Goal: Communication & Community: Answer question/provide support

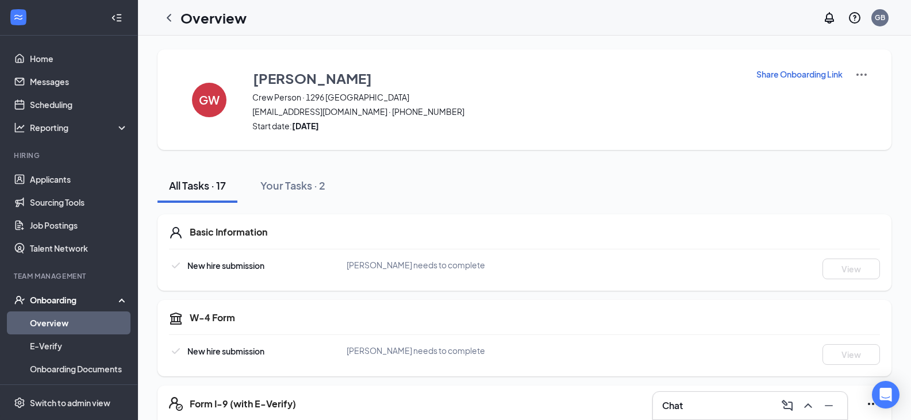
click at [76, 319] on link "Overview" at bounding box center [79, 322] width 98 height 23
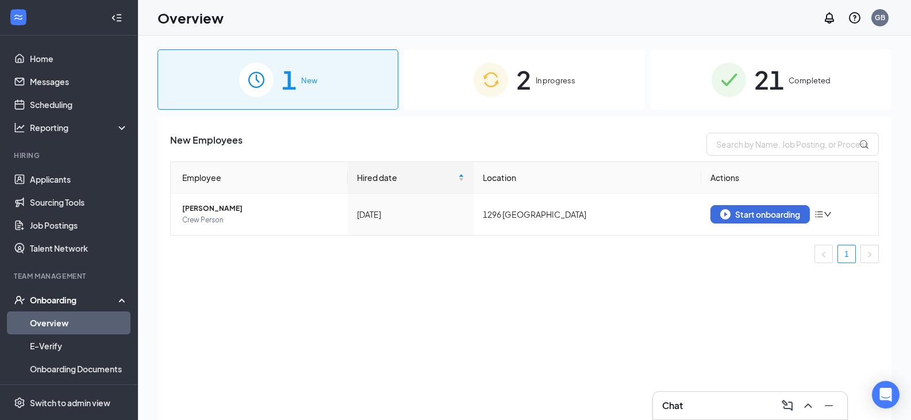
click at [570, 83] on span "In progress" at bounding box center [556, 80] width 40 height 11
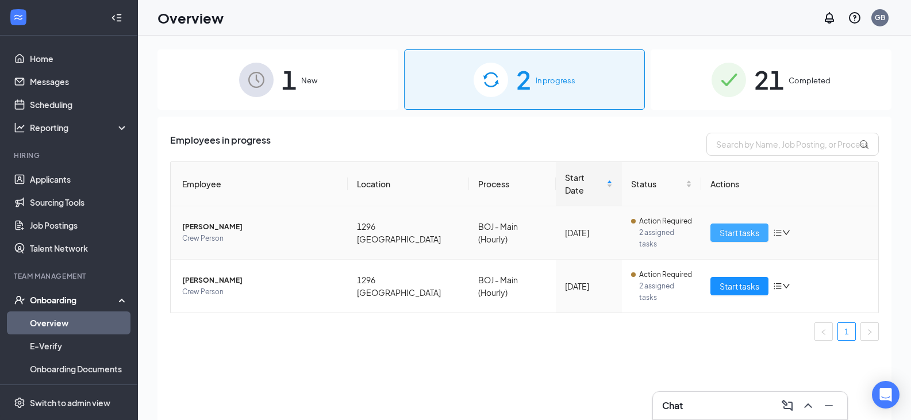
click at [740, 226] on span "Start tasks" at bounding box center [740, 232] width 40 height 13
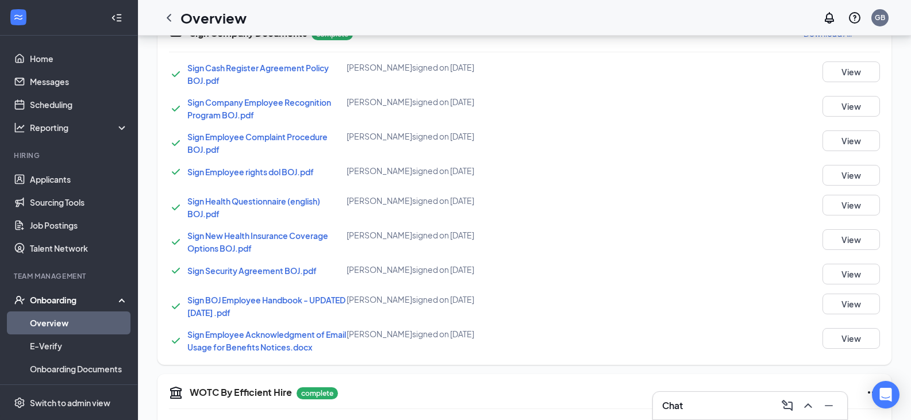
scroll to position [778, 0]
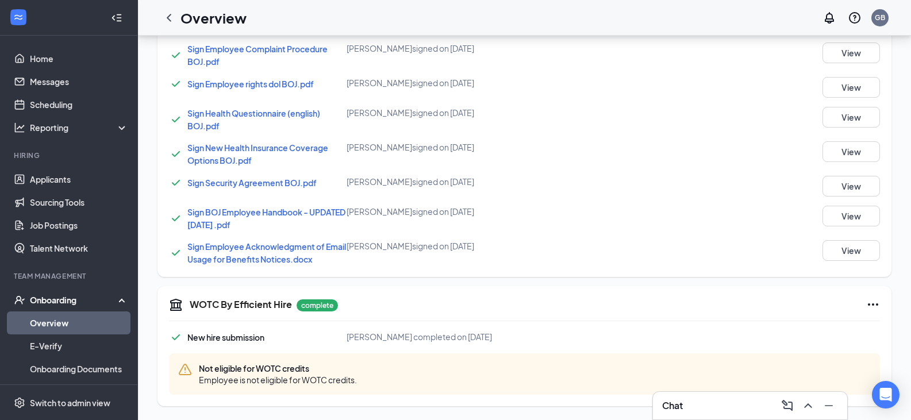
drag, startPoint x: 678, startPoint y: 410, endPoint x: 683, endPoint y: 407, distance: 6.4
click at [678, 410] on h3 "Chat" at bounding box center [672, 405] width 21 height 13
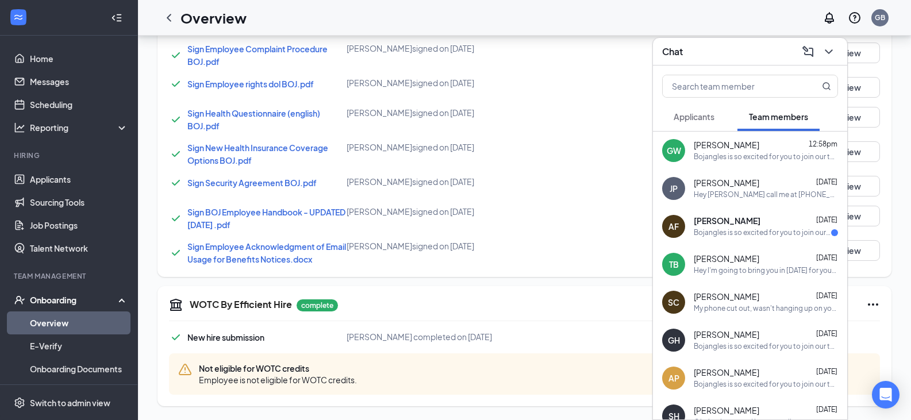
click at [760, 225] on span "[PERSON_NAME]" at bounding box center [727, 221] width 67 height 11
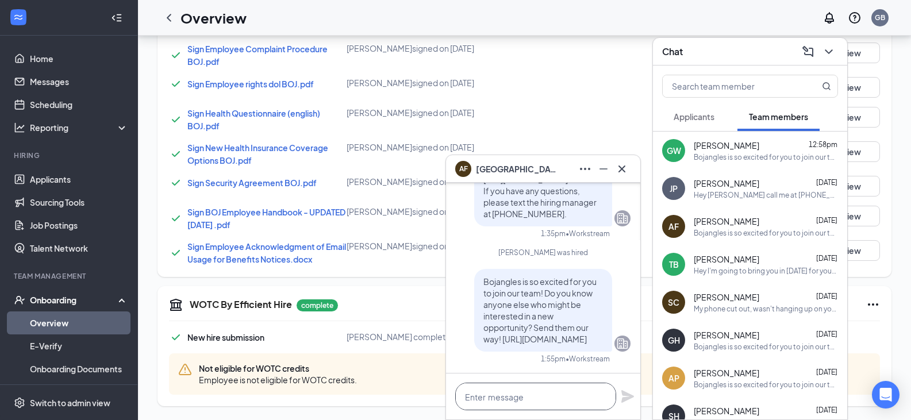
click at [486, 398] on textarea at bounding box center [535, 397] width 161 height 28
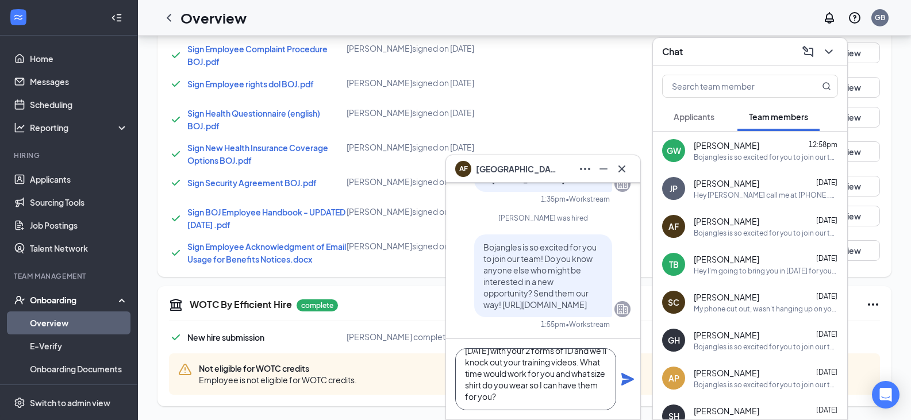
scroll to position [35, 0]
type textarea "Hey I'm gonna have you come in [DATE] with your 2 forms of ID and we'll knock o…"
click at [632, 383] on icon "Plane" at bounding box center [628, 379] width 14 height 14
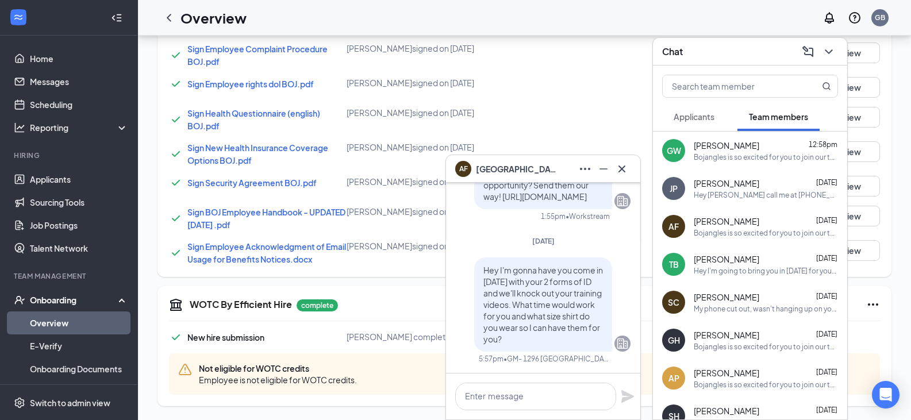
scroll to position [0, 0]
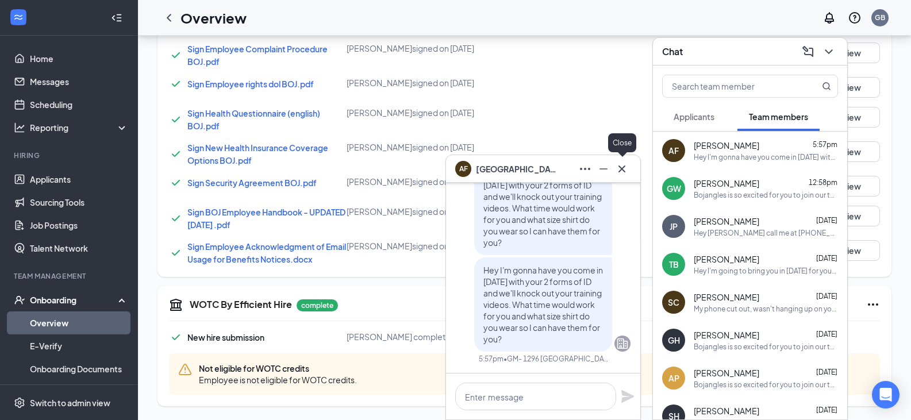
click at [616, 168] on icon "Cross" at bounding box center [622, 169] width 14 height 14
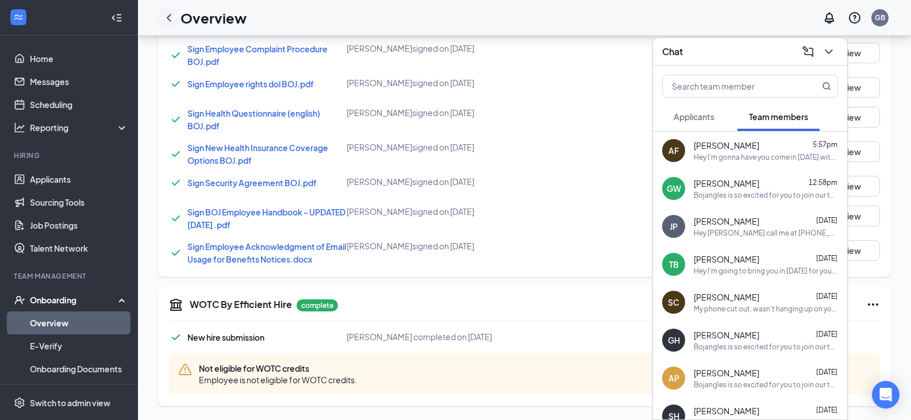
click at [163, 16] on icon "ChevronLeft" at bounding box center [169, 18] width 14 height 14
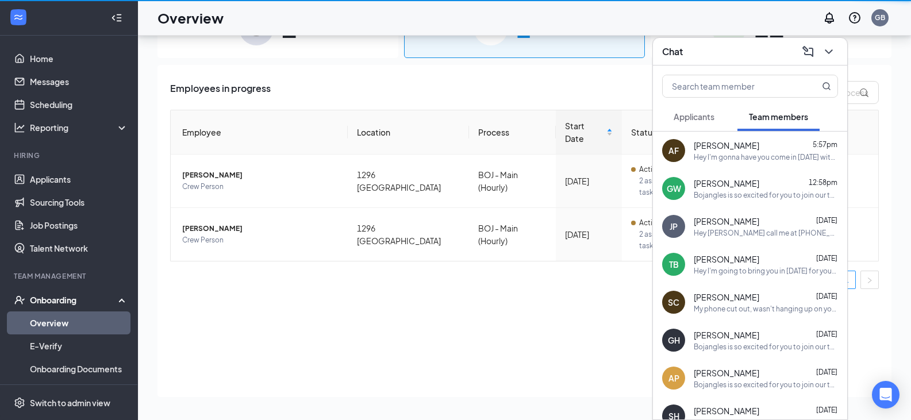
scroll to position [52, 0]
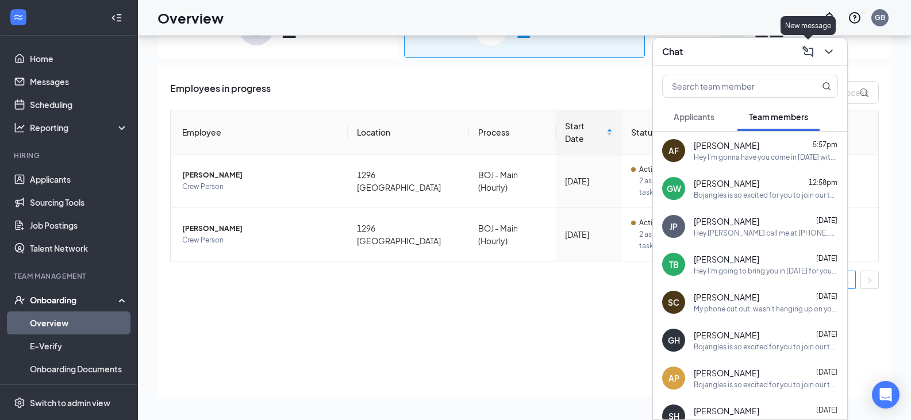
click at [755, 51] on div "Chat" at bounding box center [750, 52] width 176 height 18
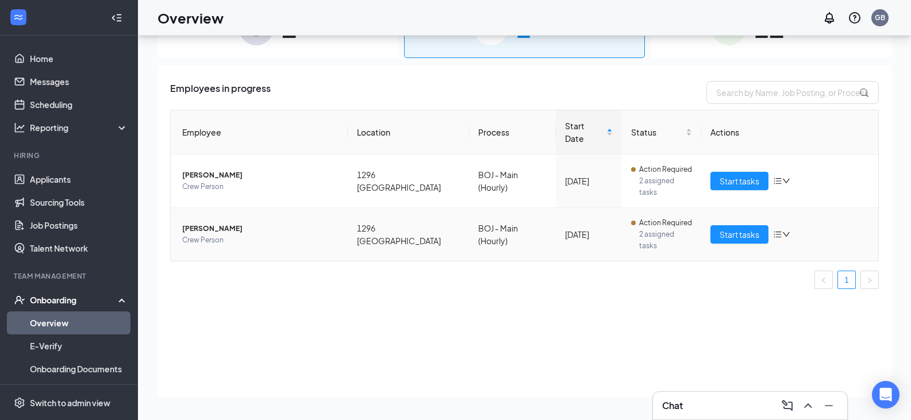
click at [227, 223] on span "[PERSON_NAME]" at bounding box center [260, 228] width 156 height 11
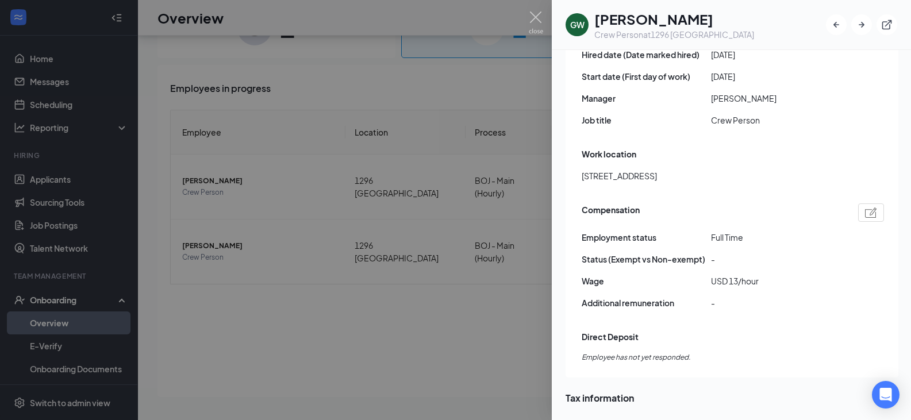
scroll to position [690, 0]
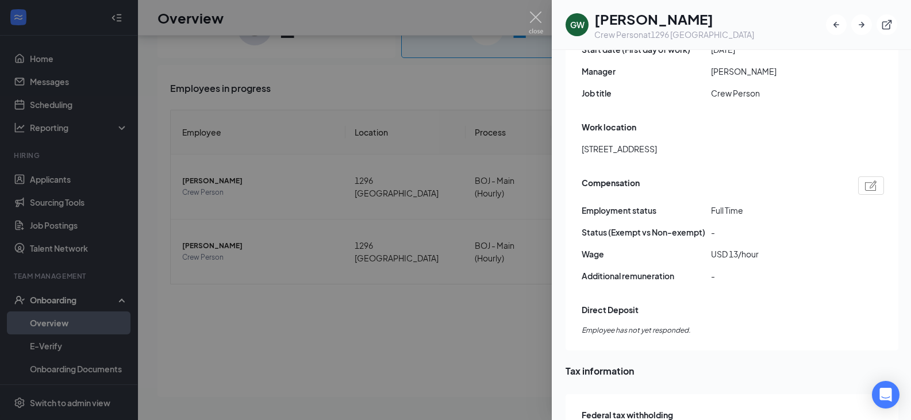
click at [420, 272] on div at bounding box center [455, 210] width 911 height 420
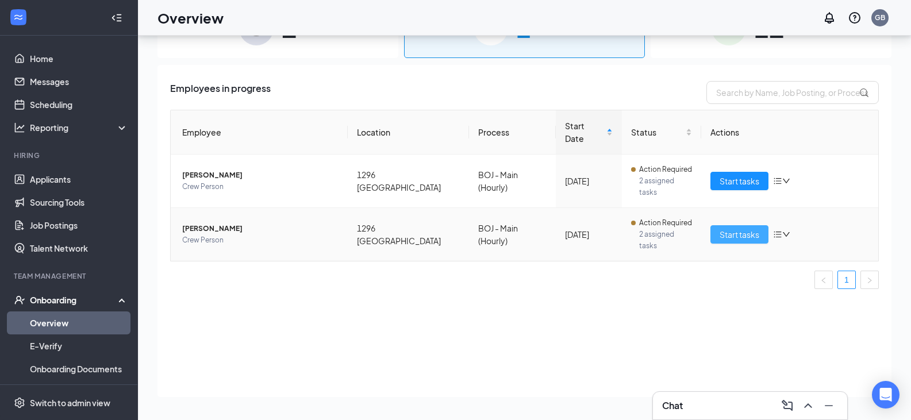
click at [738, 225] on button "Start tasks" at bounding box center [739, 234] width 58 height 18
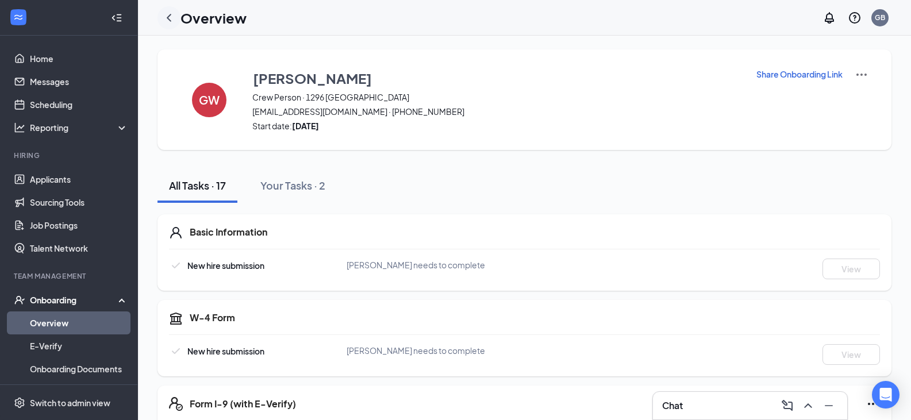
click at [168, 17] on icon "ChevronLeft" at bounding box center [169, 17] width 5 height 7
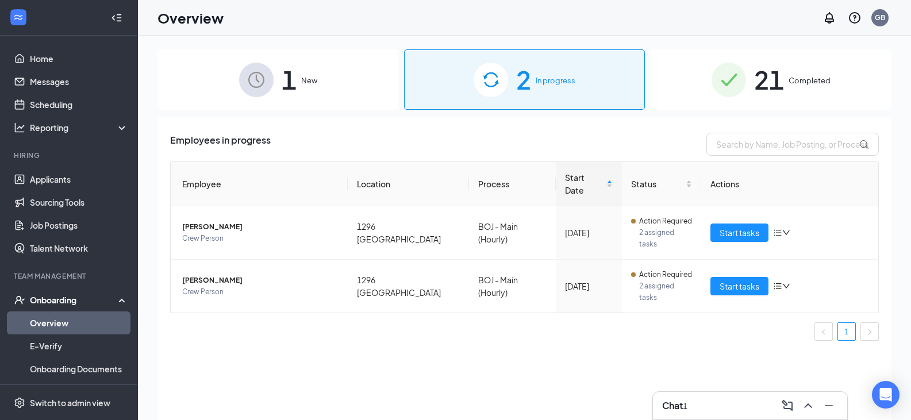
click at [672, 406] on h3 "Chat" at bounding box center [672, 405] width 21 height 13
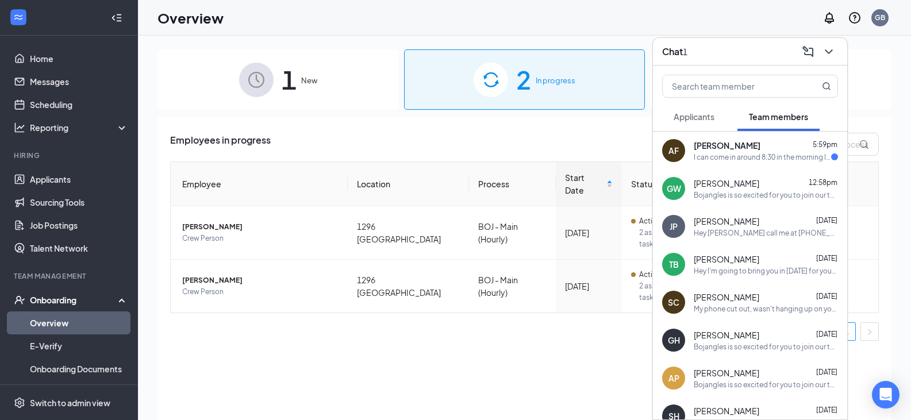
click at [760, 147] on span "[PERSON_NAME]" at bounding box center [727, 145] width 67 height 11
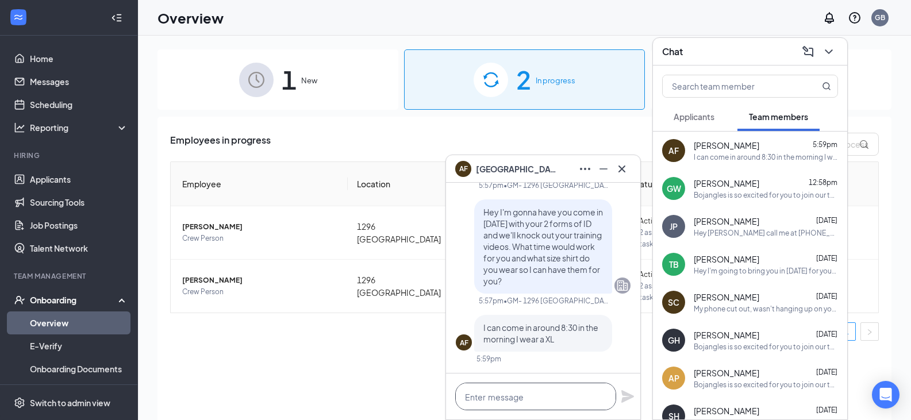
click at [557, 394] on textarea at bounding box center [535, 397] width 161 height 28
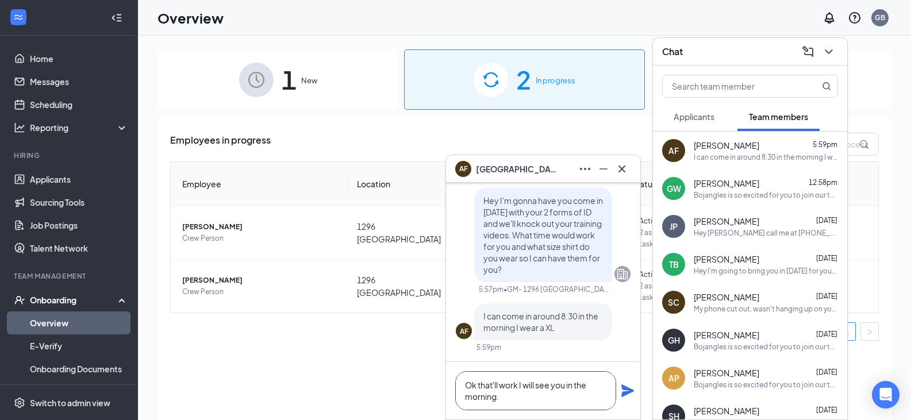
type textarea "Ok that'll work I will see you in the morning."
click at [626, 387] on icon "Plane" at bounding box center [627, 390] width 13 height 13
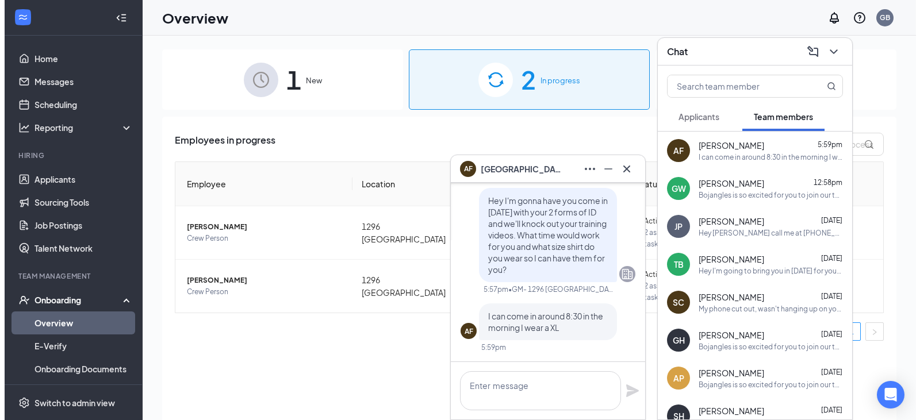
scroll to position [0, 0]
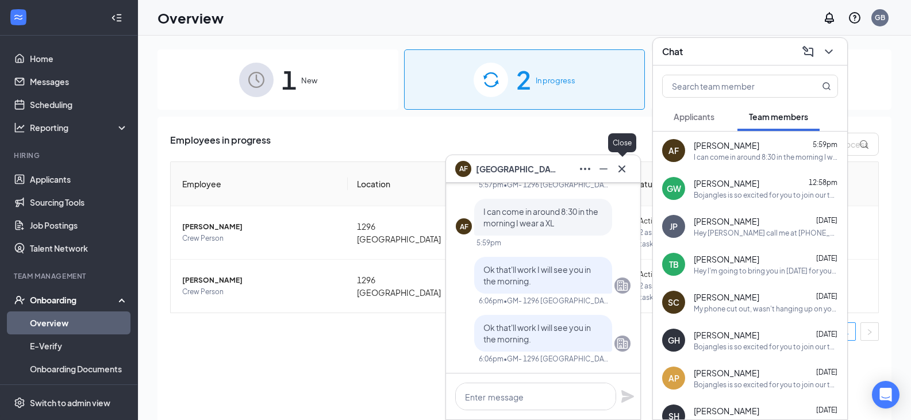
click at [621, 165] on icon "Cross" at bounding box center [622, 169] width 14 height 14
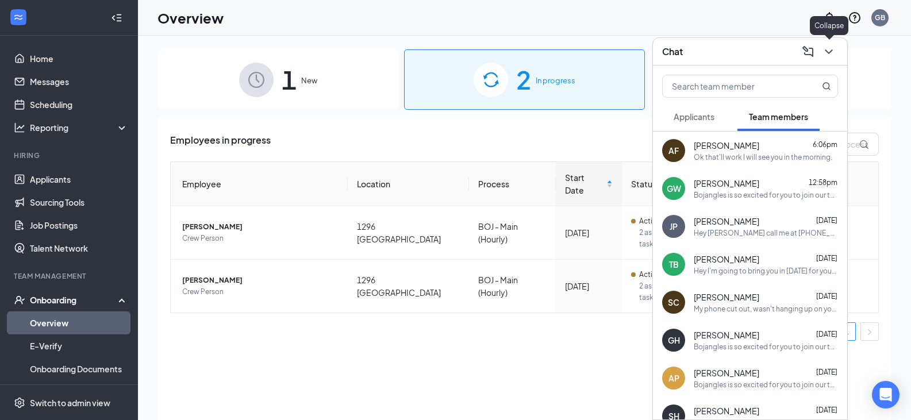
click at [834, 48] on icon "ChevronDown" at bounding box center [829, 52] width 14 height 14
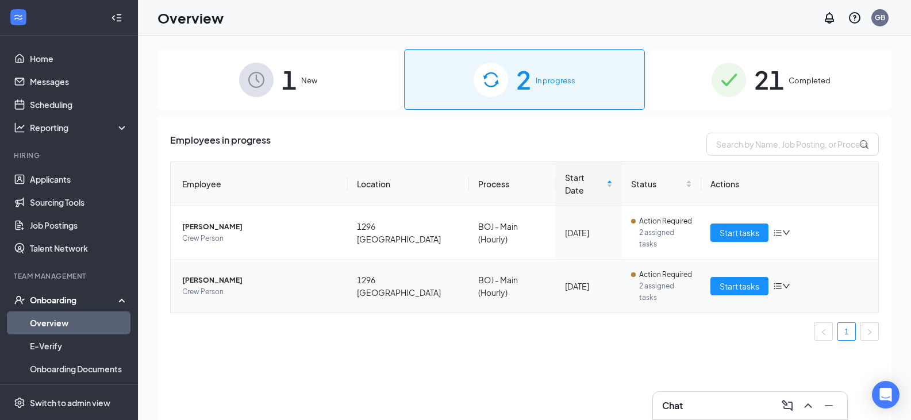
click at [230, 275] on span "[PERSON_NAME]" at bounding box center [260, 280] width 156 height 11
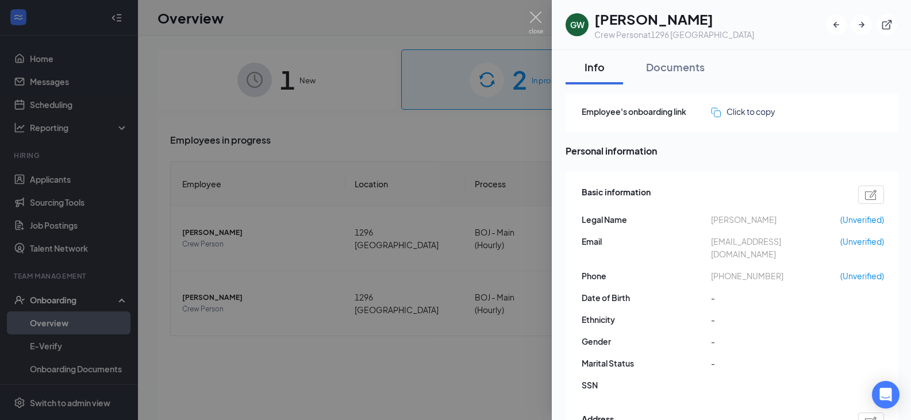
click at [497, 326] on div at bounding box center [455, 210] width 911 height 420
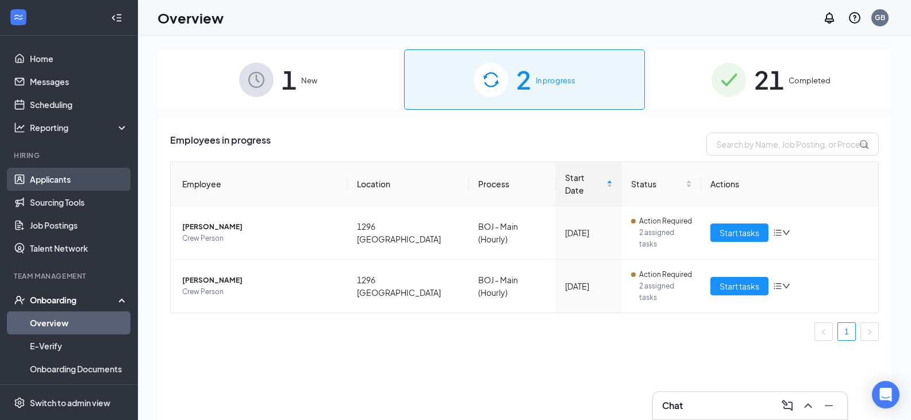
click at [39, 183] on link "Applicants" at bounding box center [79, 179] width 98 height 23
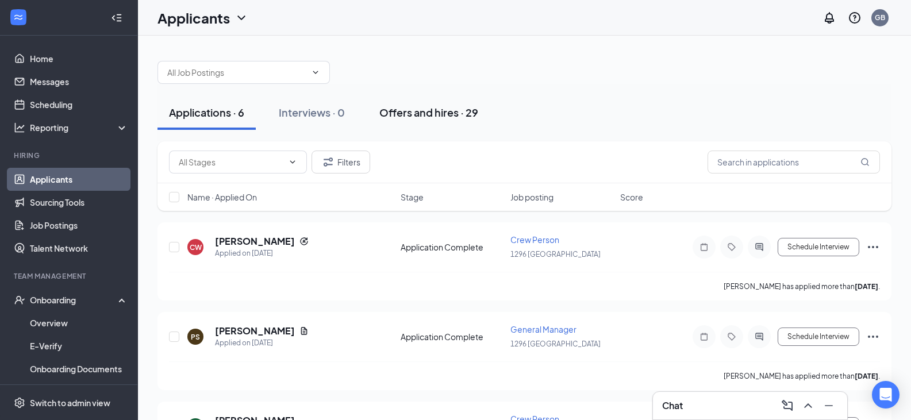
click at [439, 113] on div "Offers and hires · 29" at bounding box center [428, 112] width 99 height 14
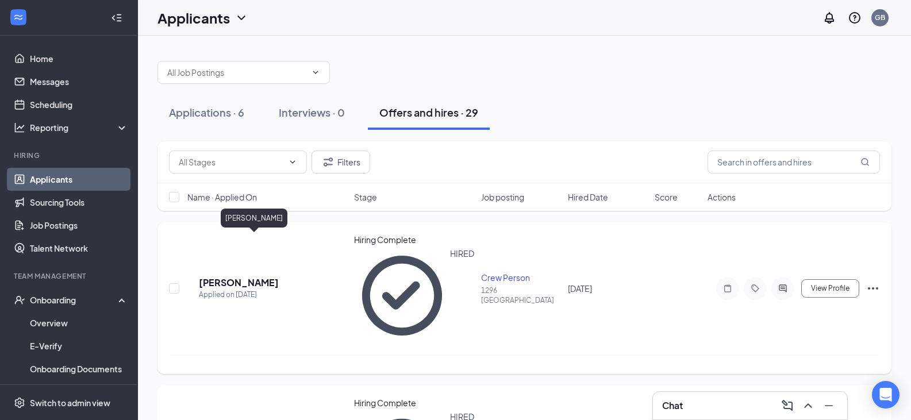
click at [277, 276] on h5 "[PERSON_NAME]" at bounding box center [239, 282] width 80 height 13
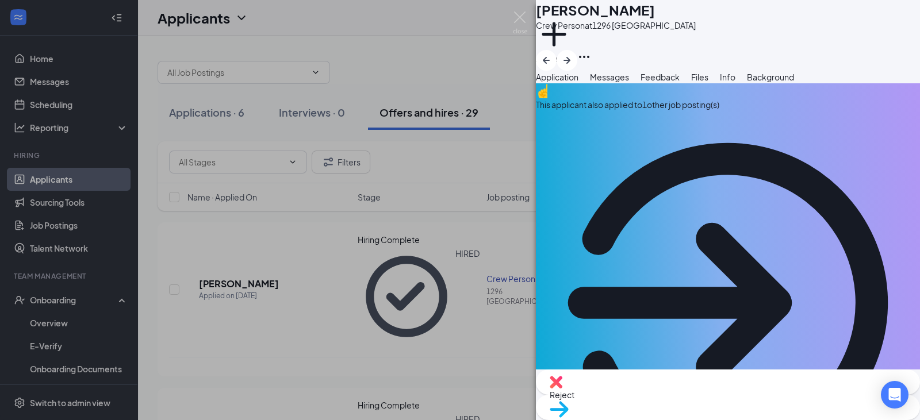
click at [794, 82] on span "Background" at bounding box center [770, 77] width 47 height 10
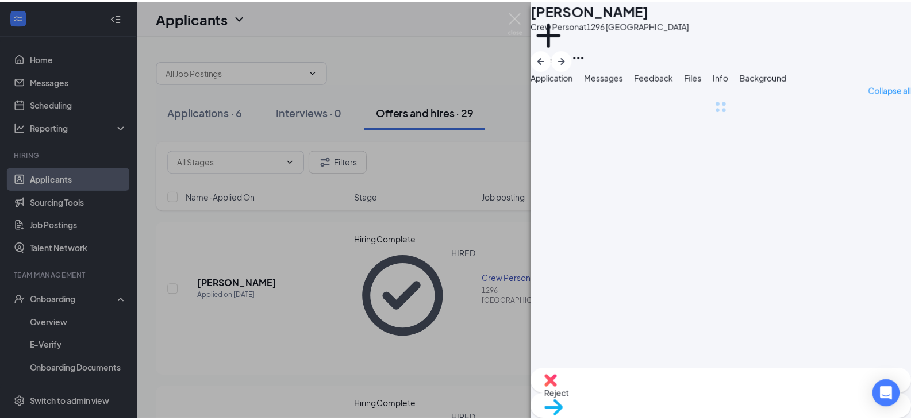
scroll to position [0, 47]
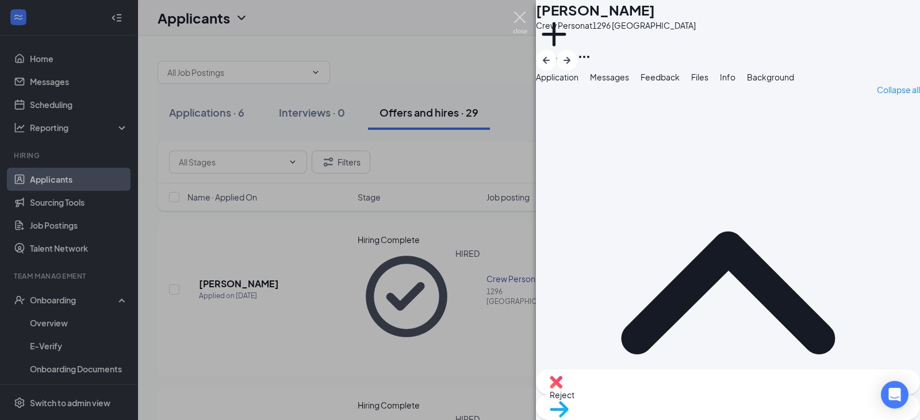
click at [521, 20] on img at bounding box center [520, 22] width 14 height 22
